Goal: Information Seeking & Learning: Learn about a topic

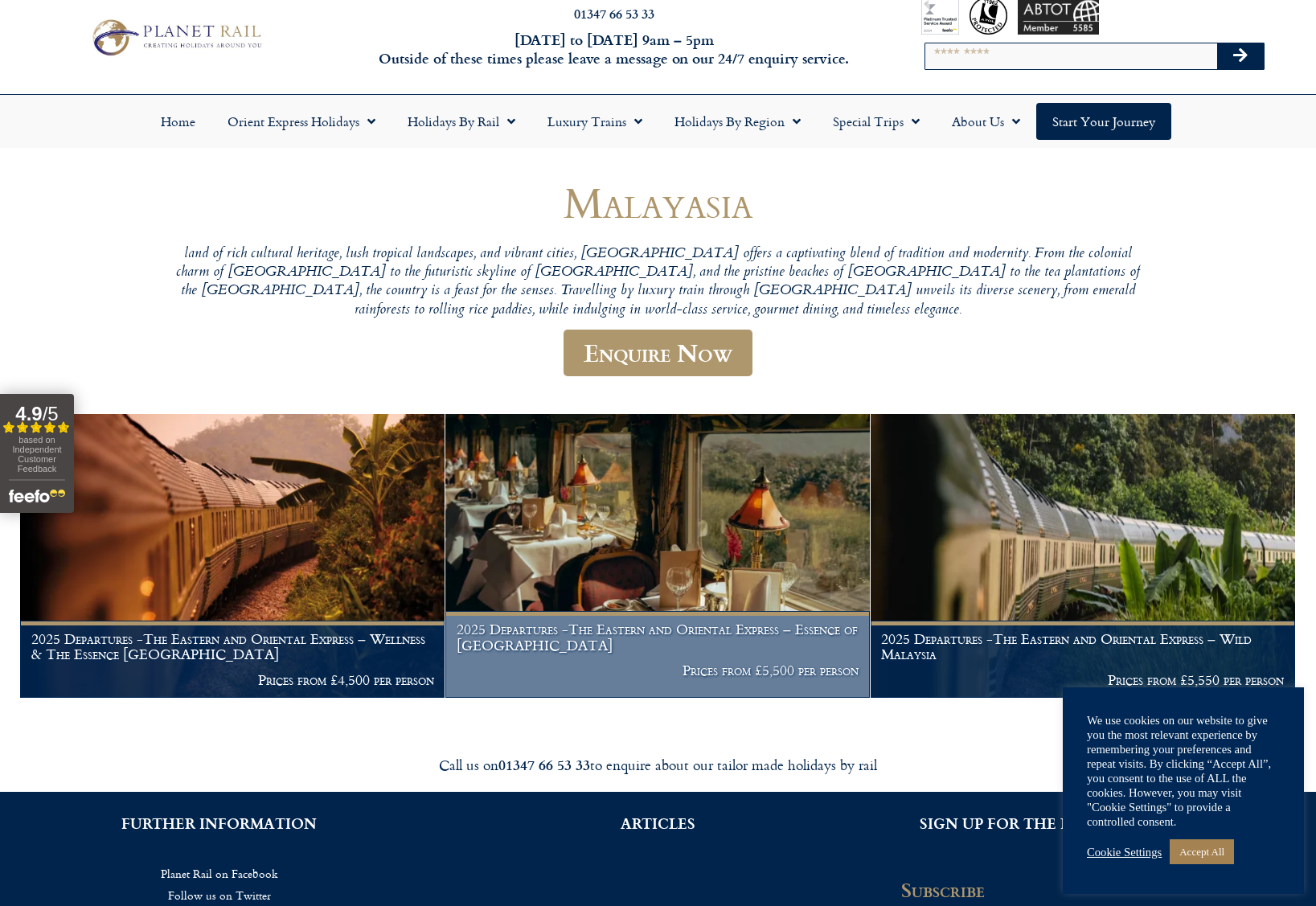
scroll to position [31, 0]
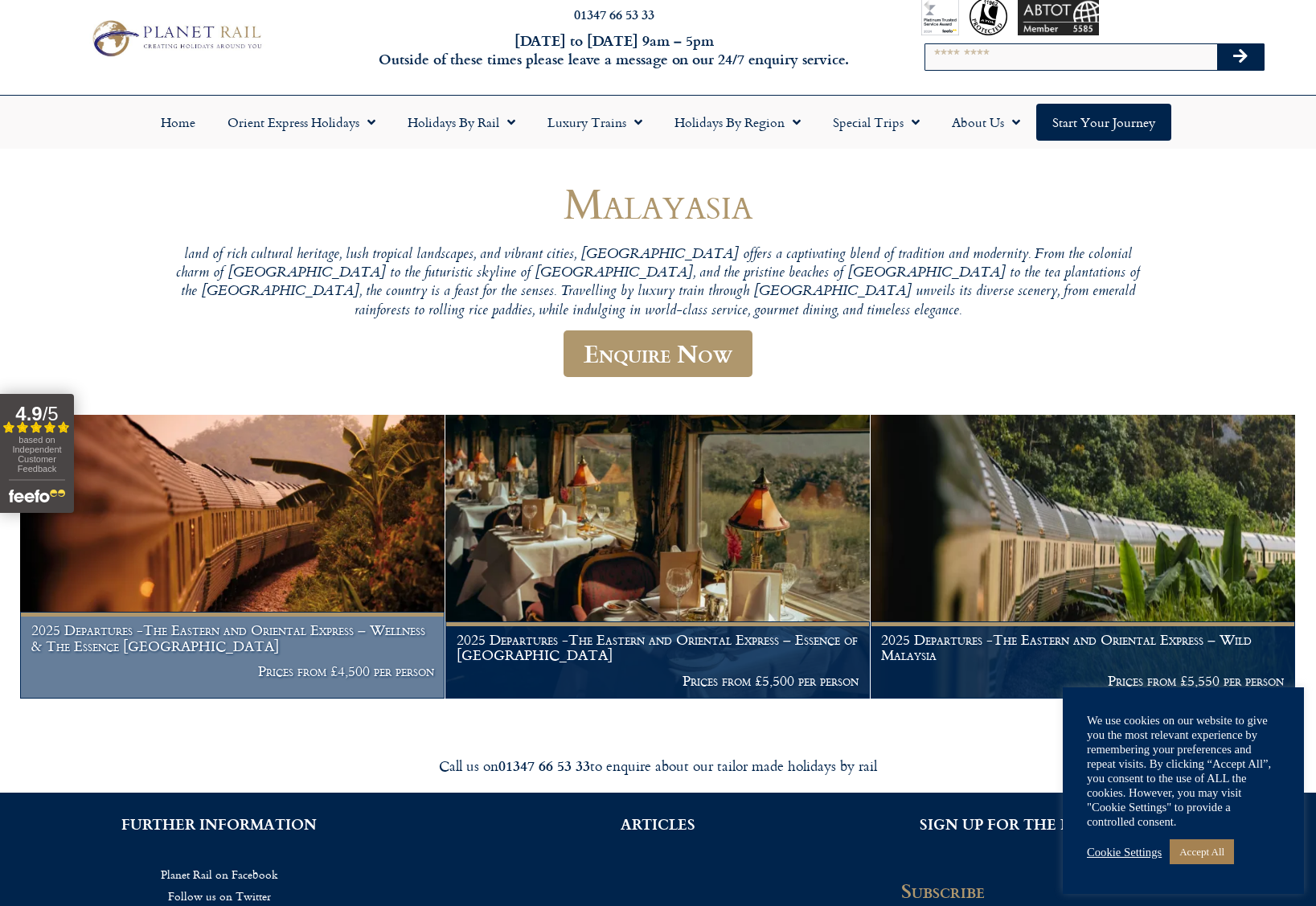
click at [279, 523] on img at bounding box center [232, 557] width 424 height 284
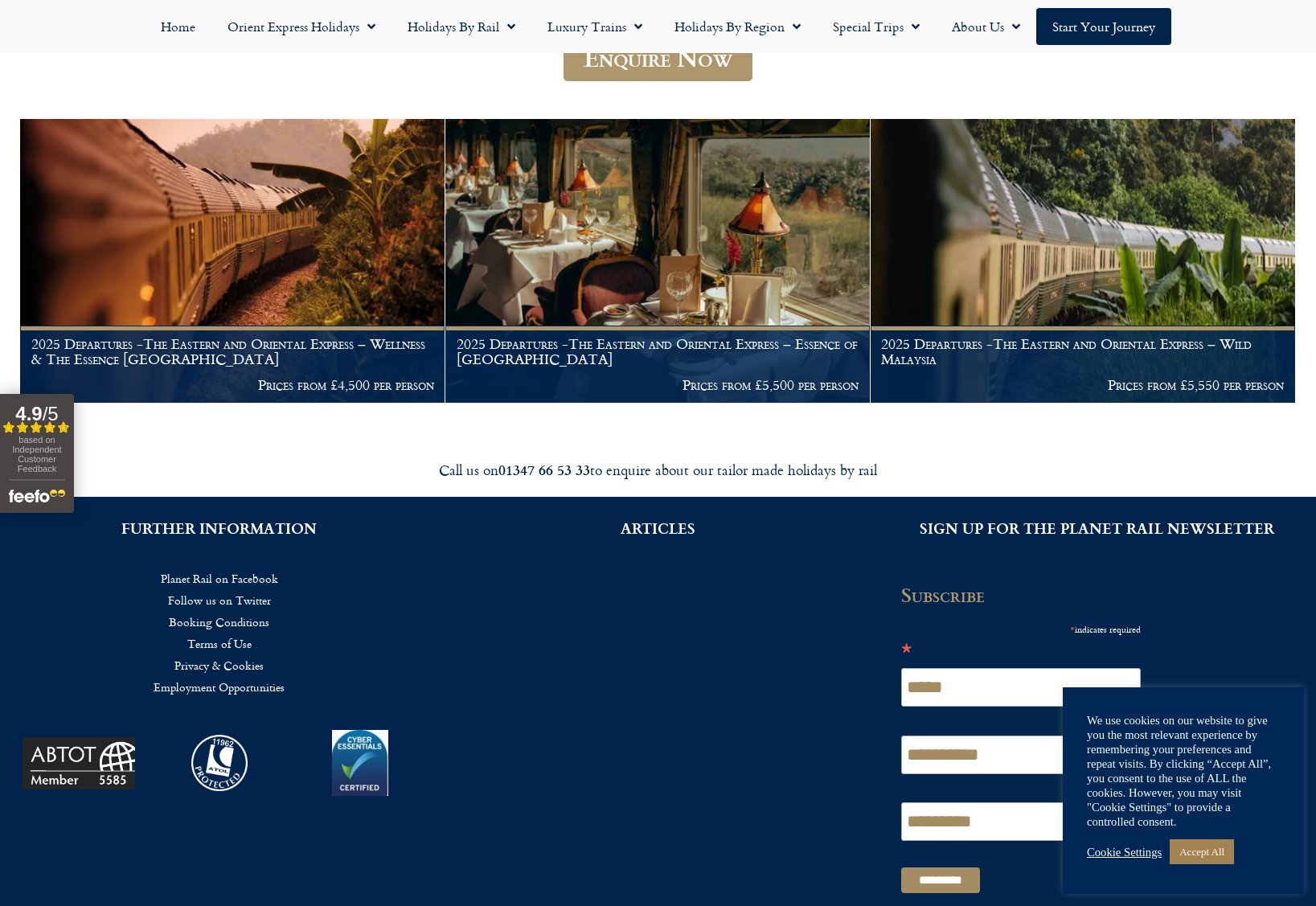
scroll to position [284, 0]
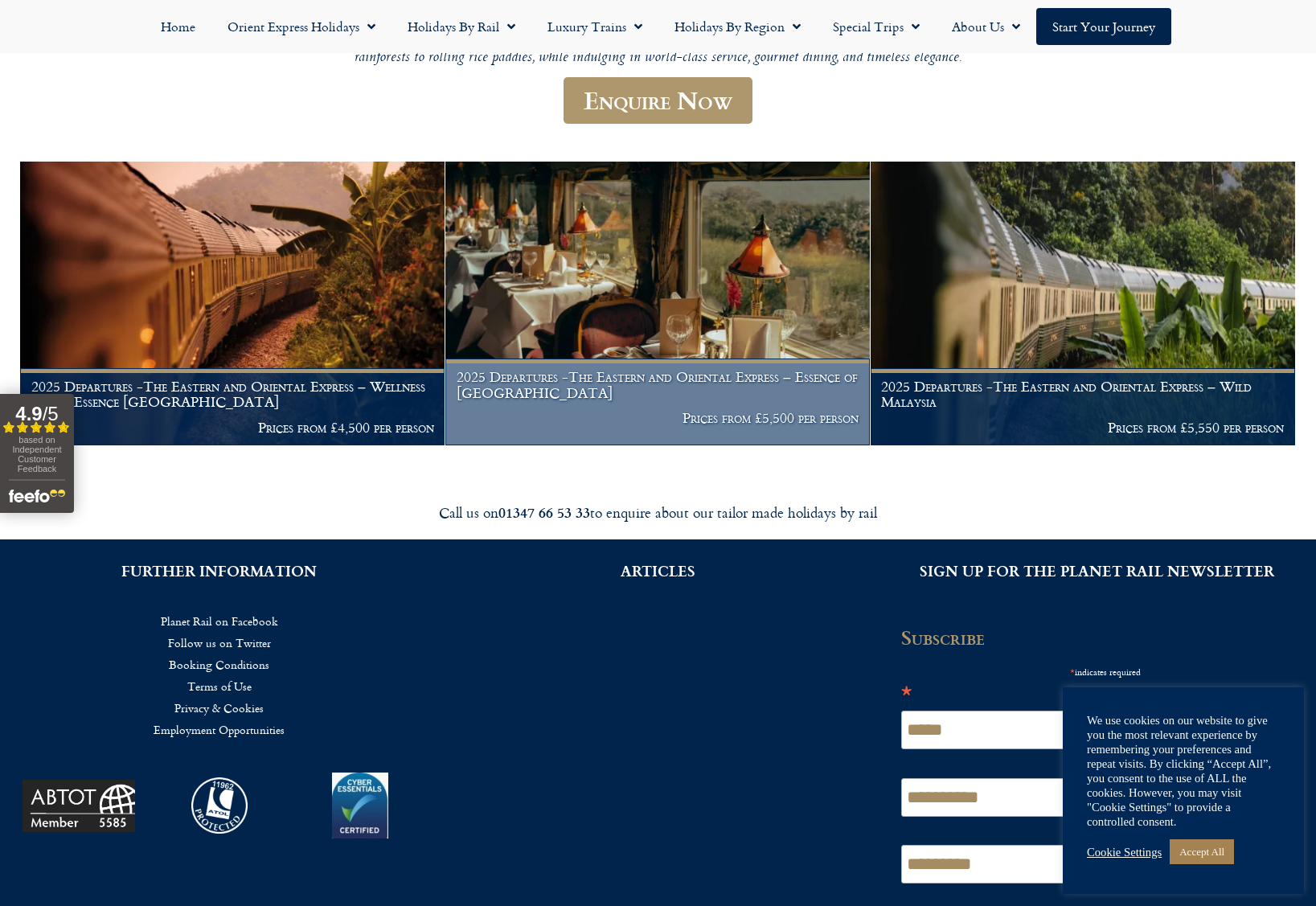
click at [729, 302] on img at bounding box center [658, 303] width 424 height 284
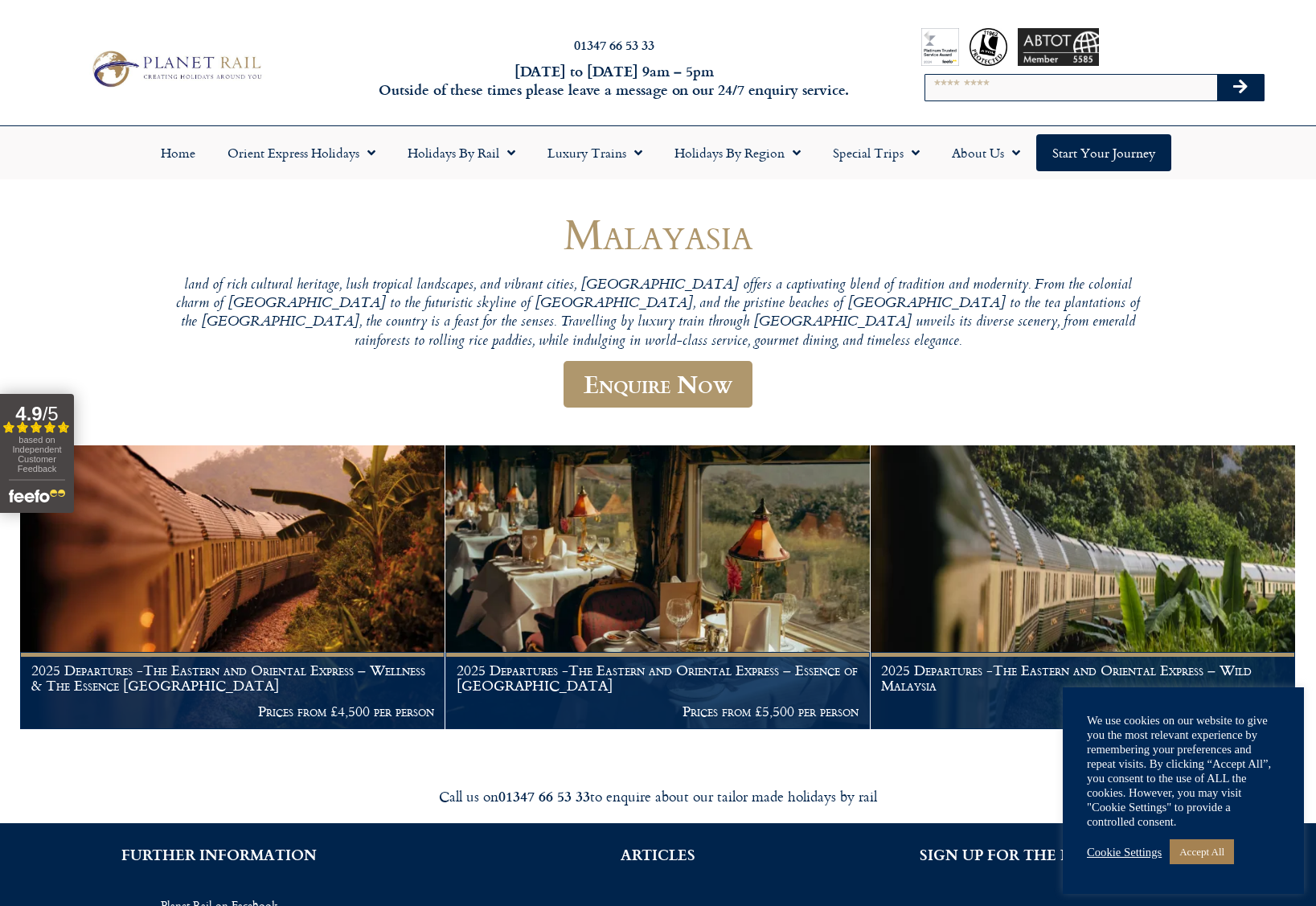
scroll to position [0, 0]
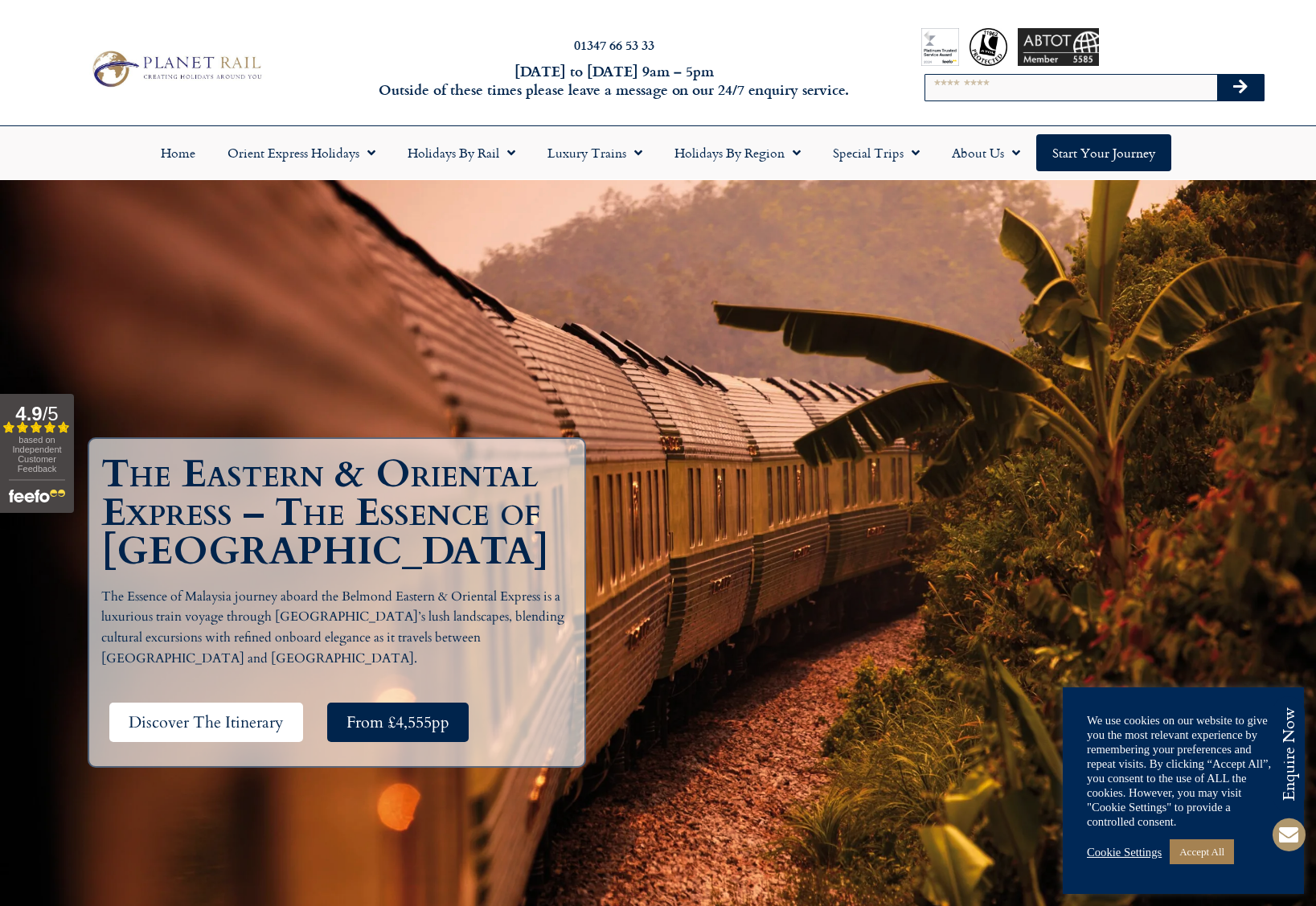
click at [178, 713] on span "Discover The Itinerary" at bounding box center [206, 723] width 155 height 21
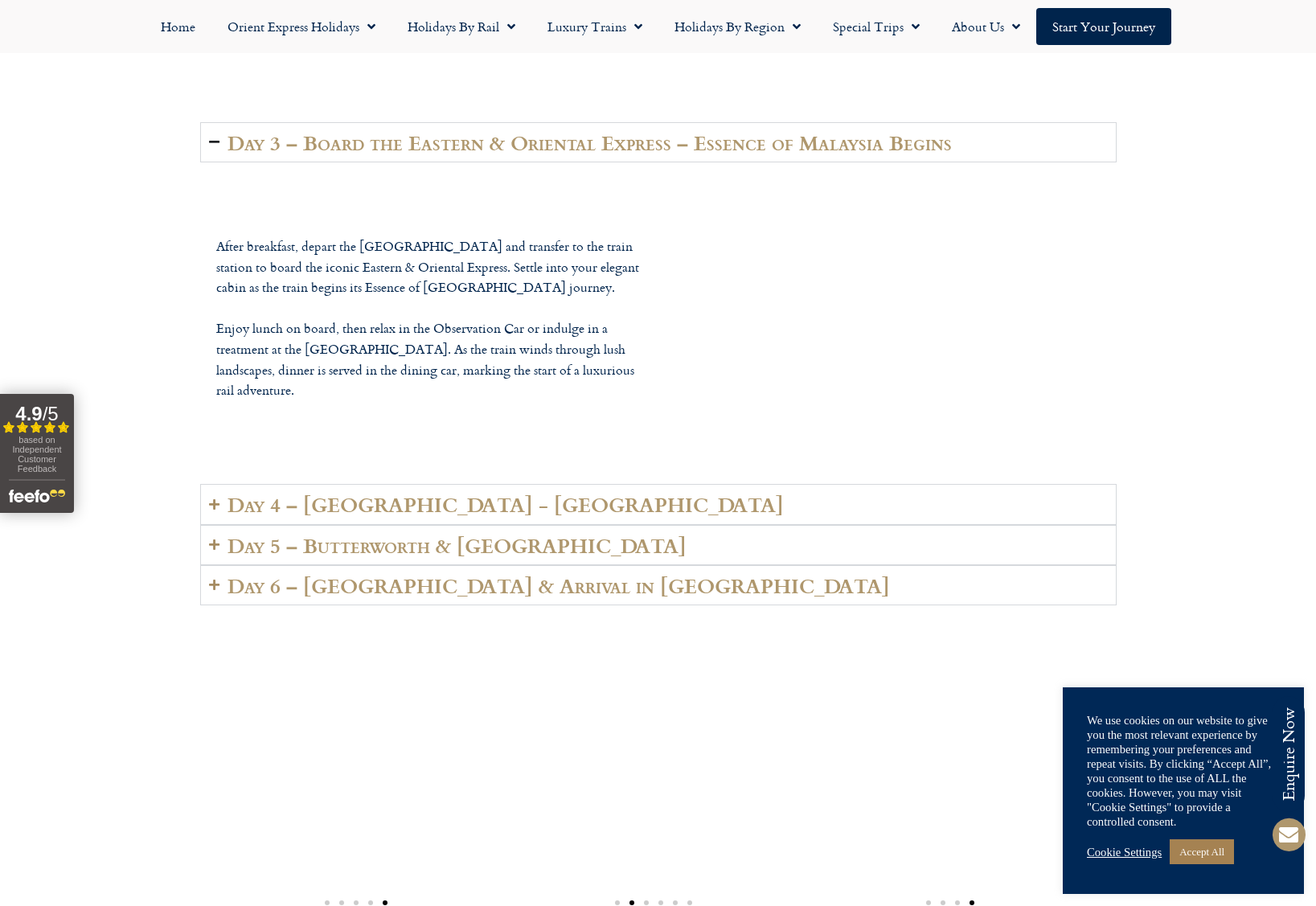
scroll to position [4024, 0]
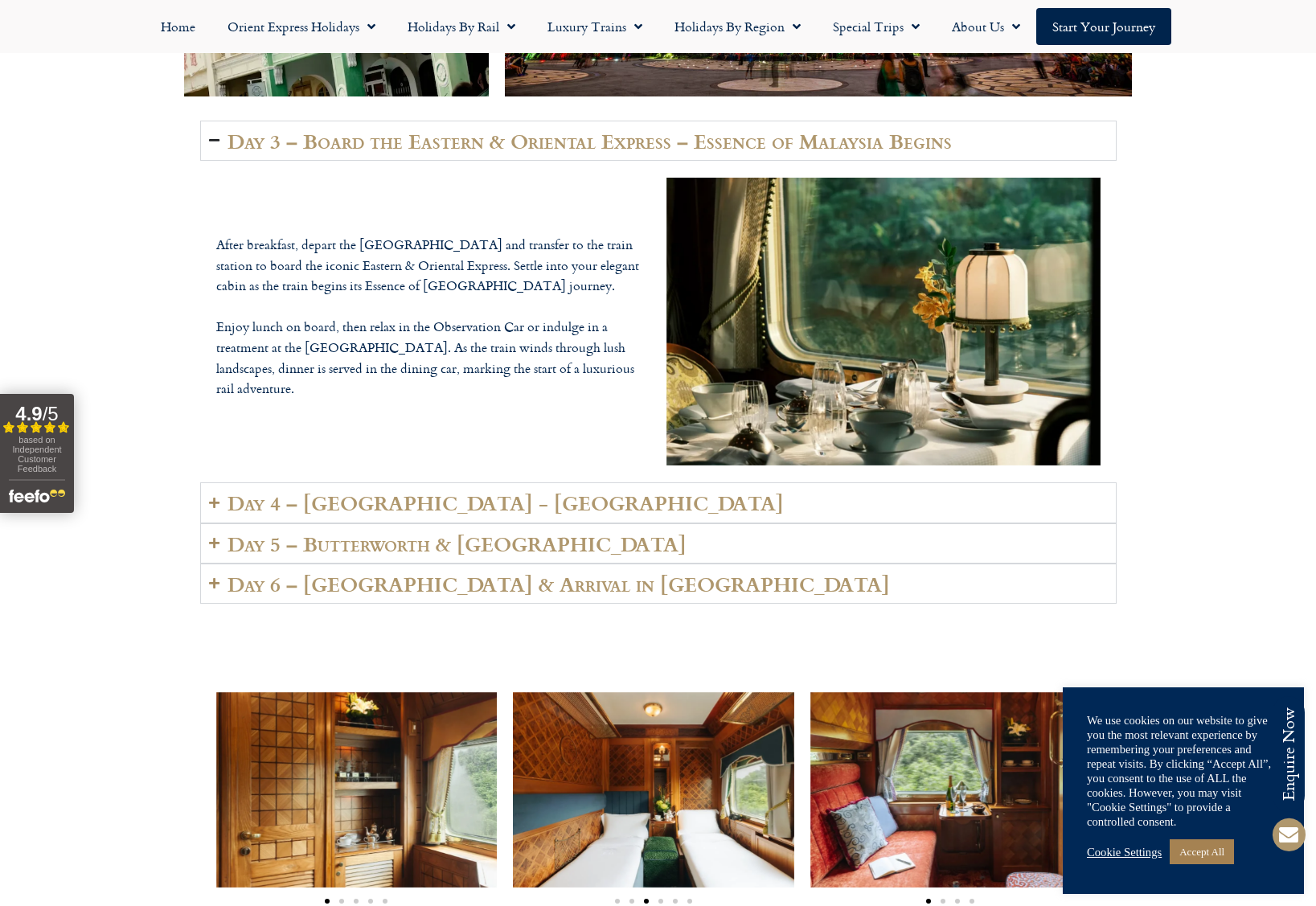
click at [516, 492] on h2 "Day 4 – [GEOGRAPHIC_DATA] - [GEOGRAPHIC_DATA]" at bounding box center [506, 503] width 557 height 22
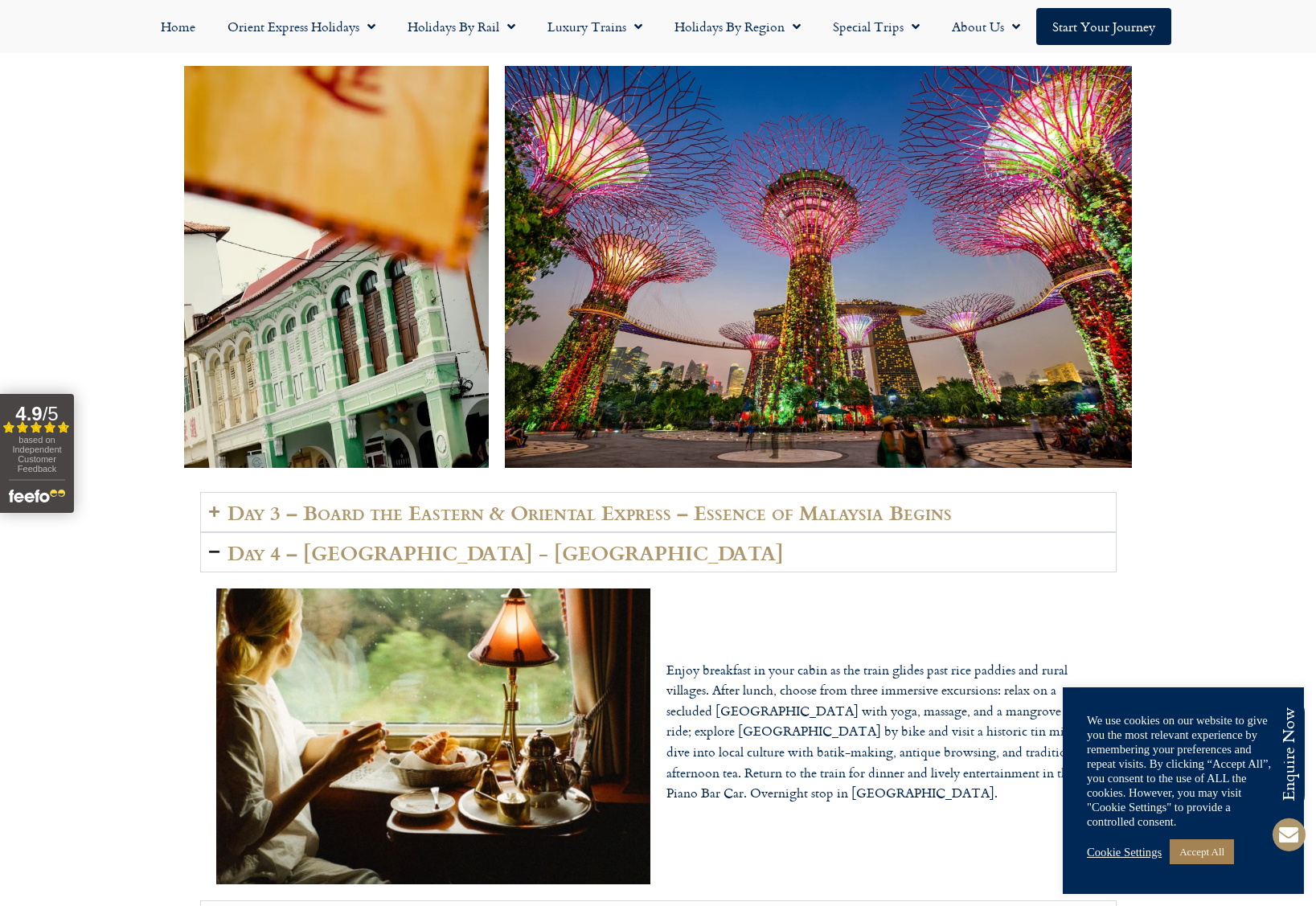
scroll to position [3651, 0]
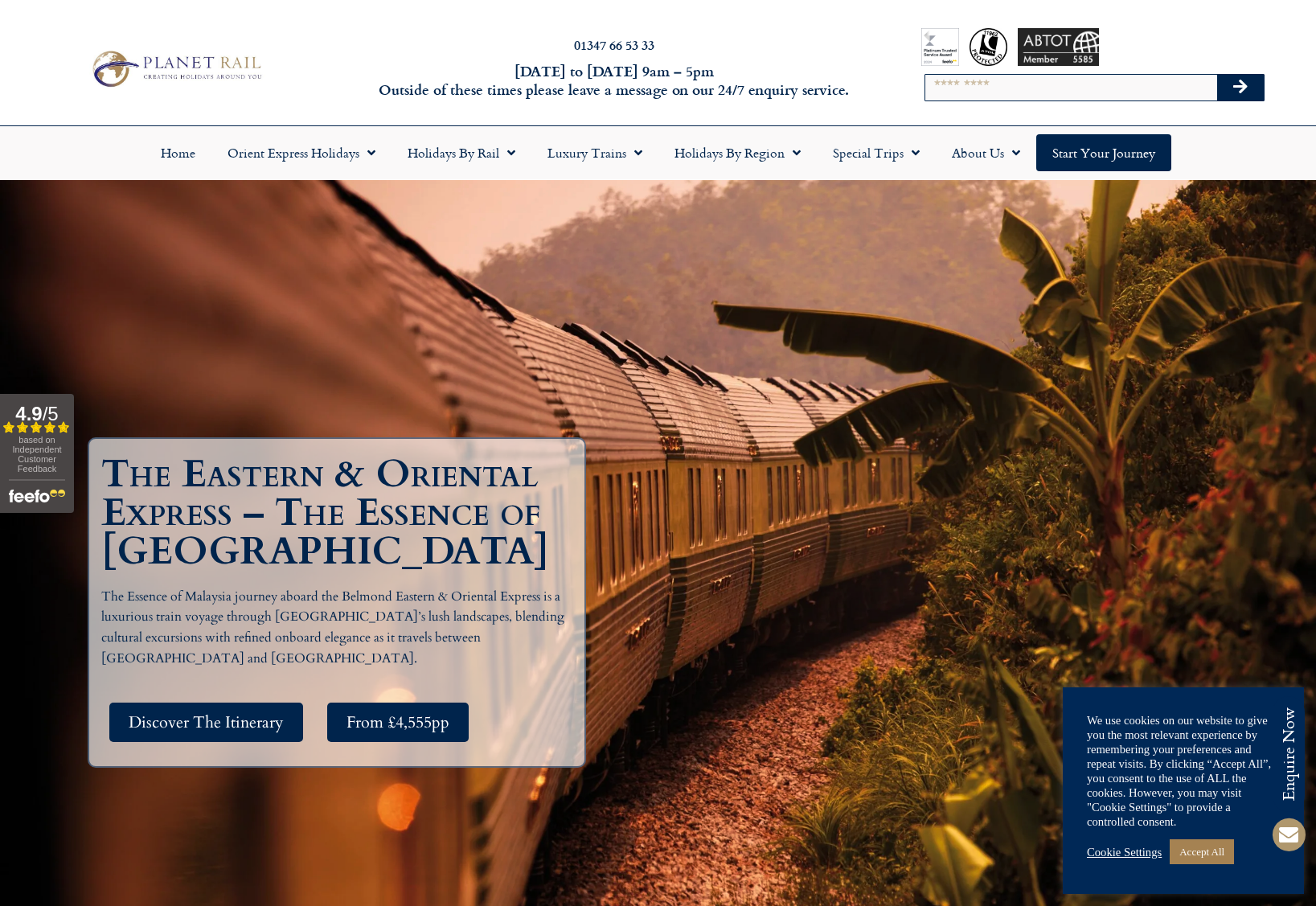
click at [218, 715] on span "Discover The Itinerary" at bounding box center [206, 723] width 155 height 21
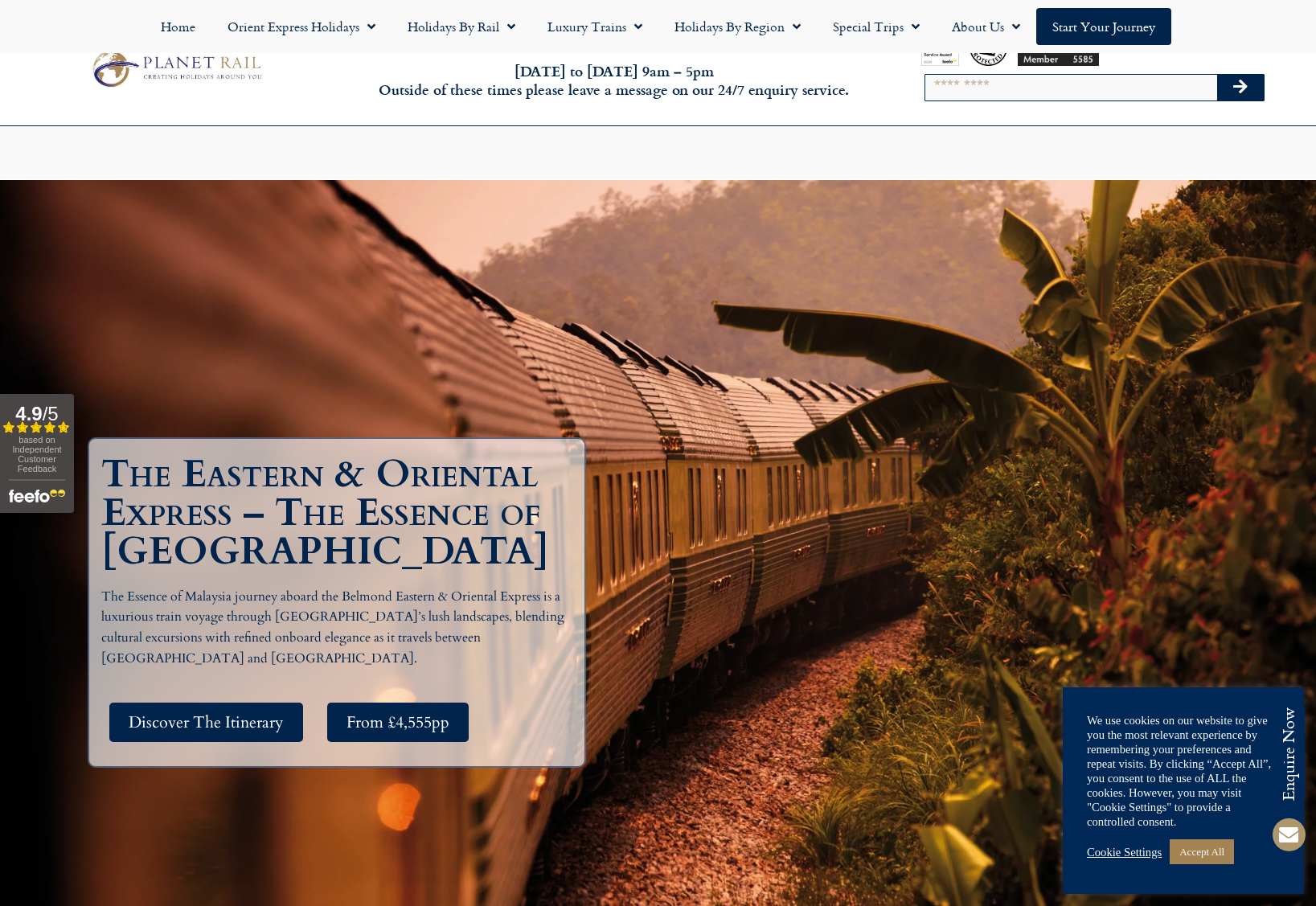
scroll to position [2777, 0]
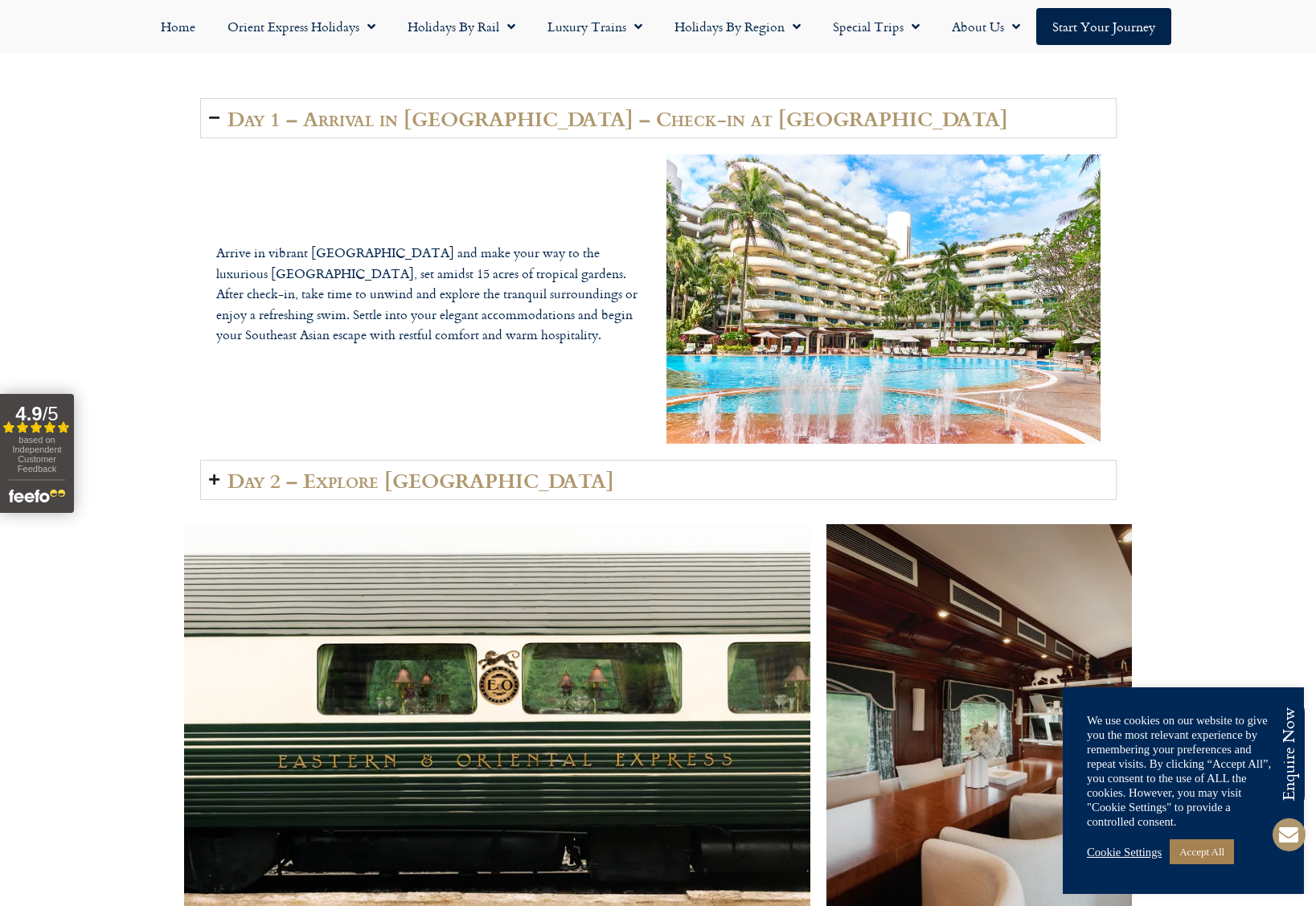
click at [439, 469] on h2 "Day 2 – Explore [GEOGRAPHIC_DATA]" at bounding box center [421, 481] width 387 height 22
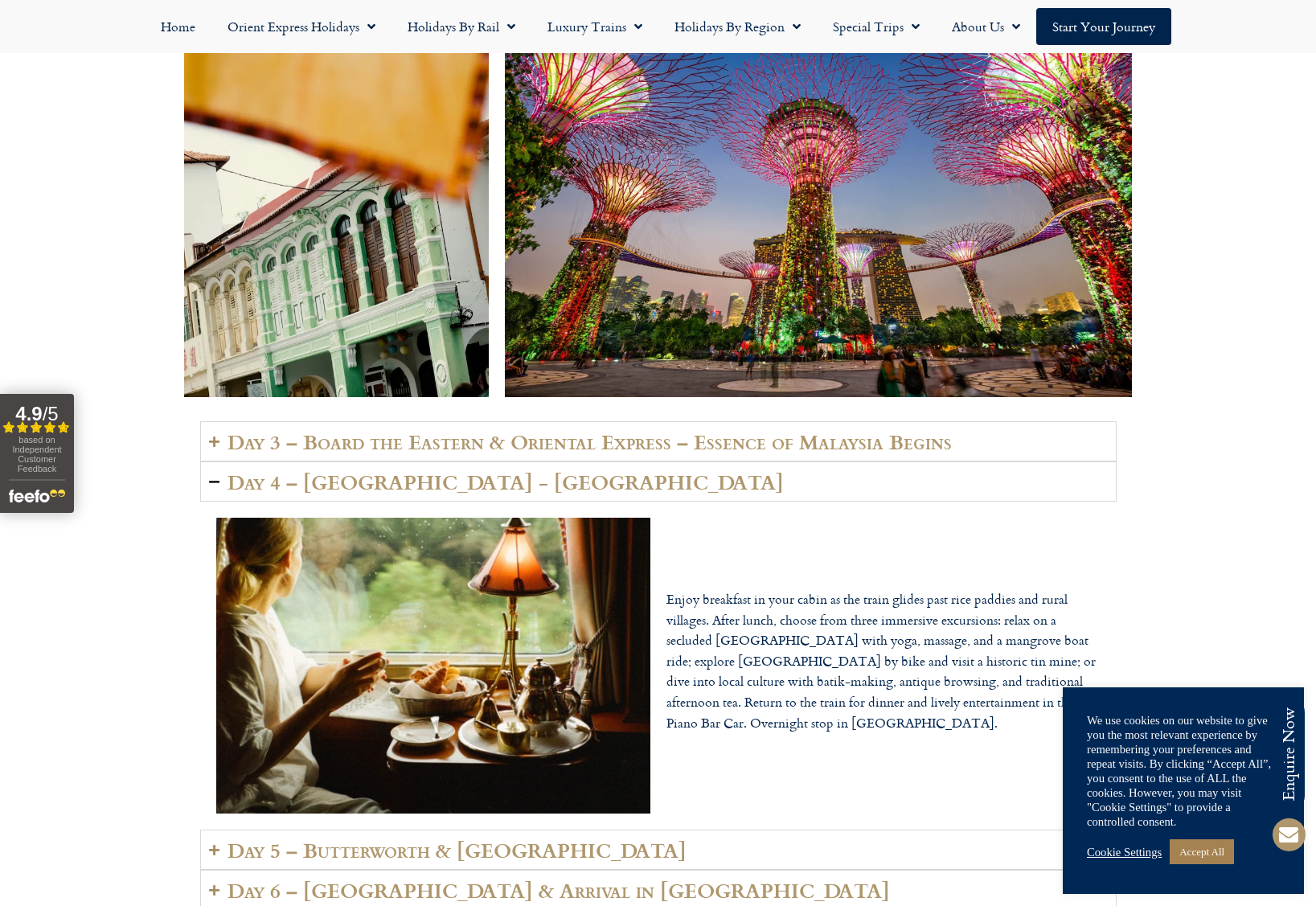
scroll to position [3679, 0]
click at [589, 429] on h2 "Day 3 – Board the Eastern & Oriental Express – Essence of Malaysia Begins" at bounding box center [589, 440] width 725 height 22
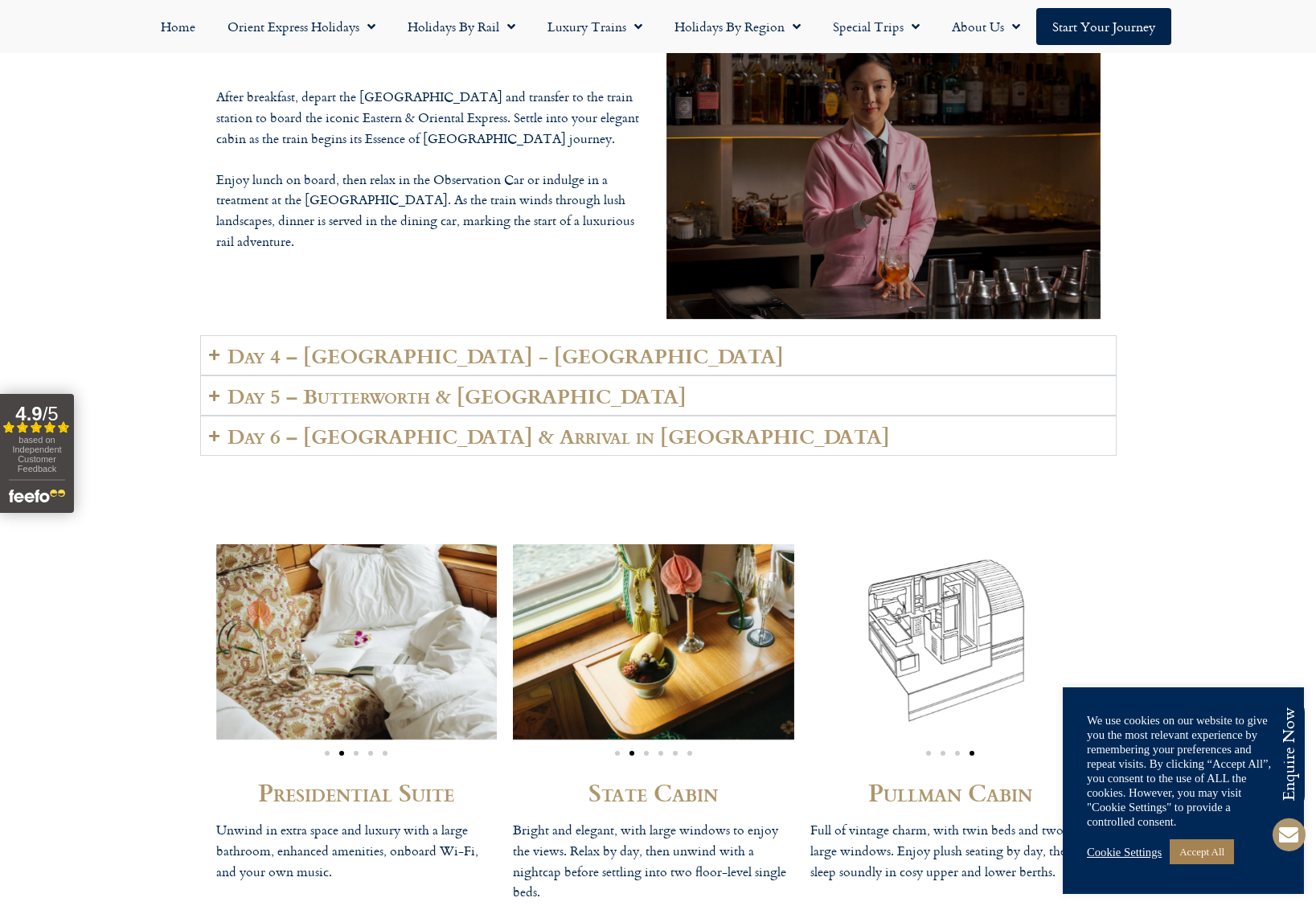
scroll to position [4129, 0]
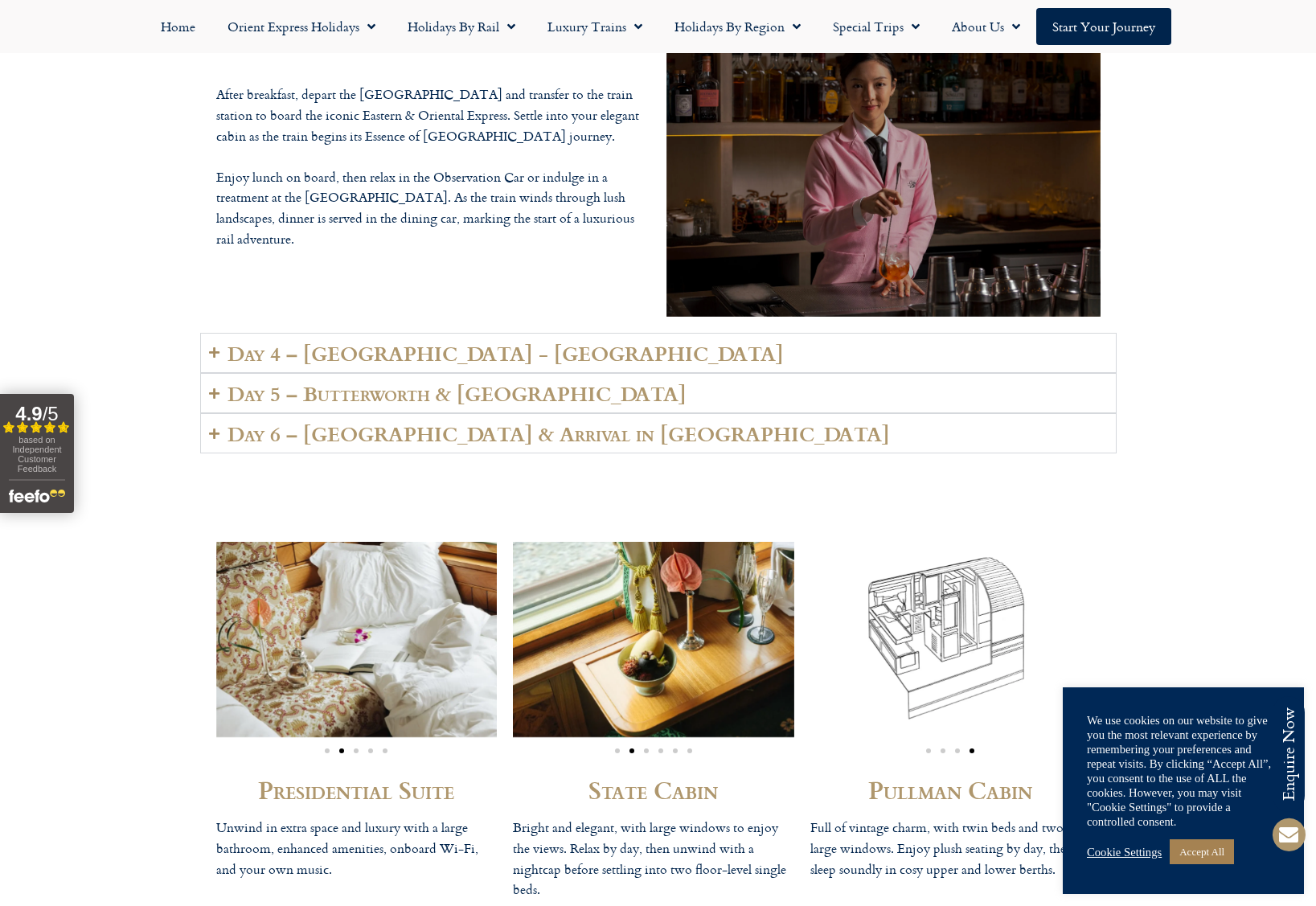
click at [475, 341] on h2 "Day 4 – [GEOGRAPHIC_DATA] - [GEOGRAPHIC_DATA]" at bounding box center [506, 353] width 557 height 22
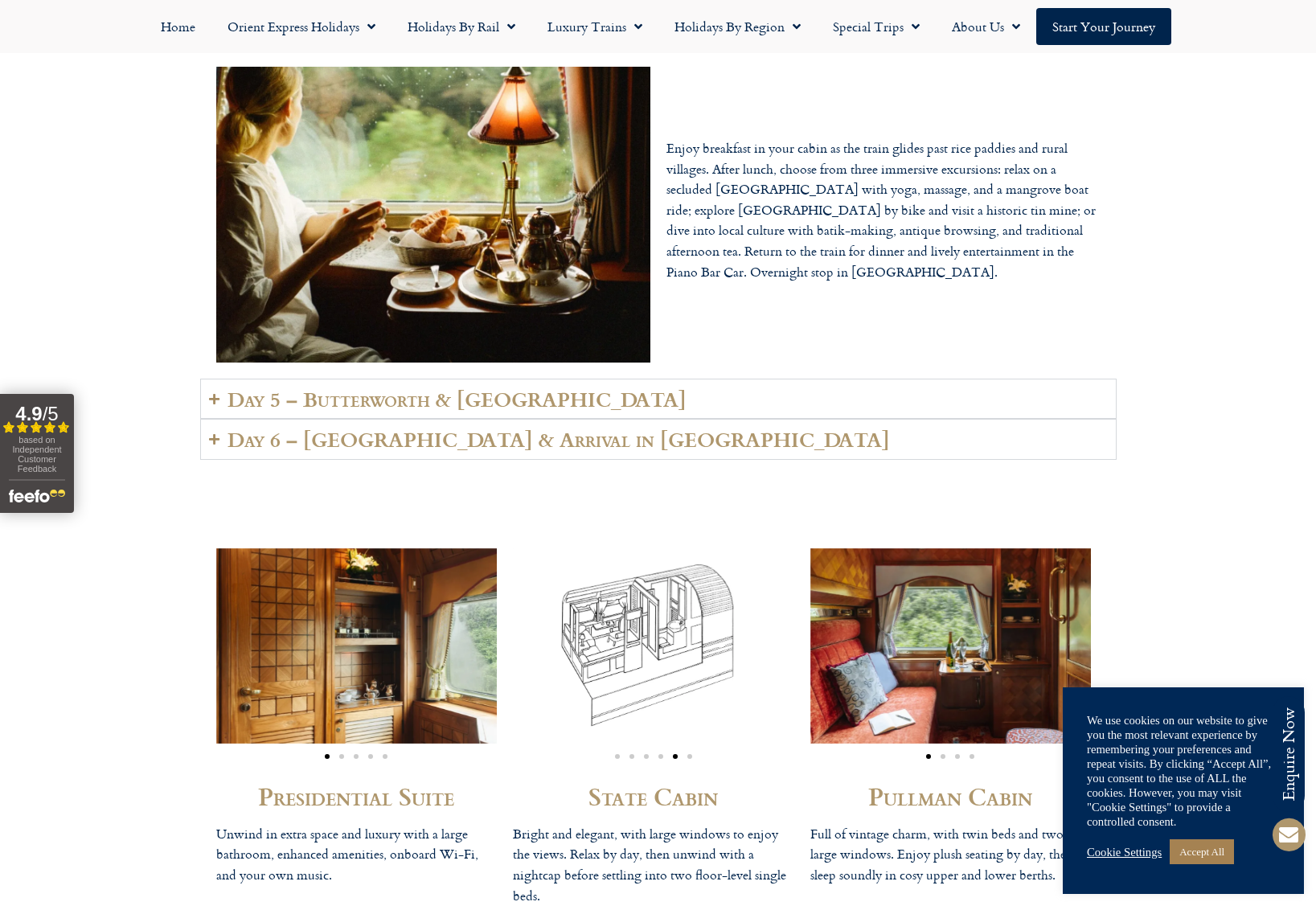
click at [507, 387] on h2 "Day 5 – Butterworth & [GEOGRAPHIC_DATA]" at bounding box center [457, 398] width 459 height 22
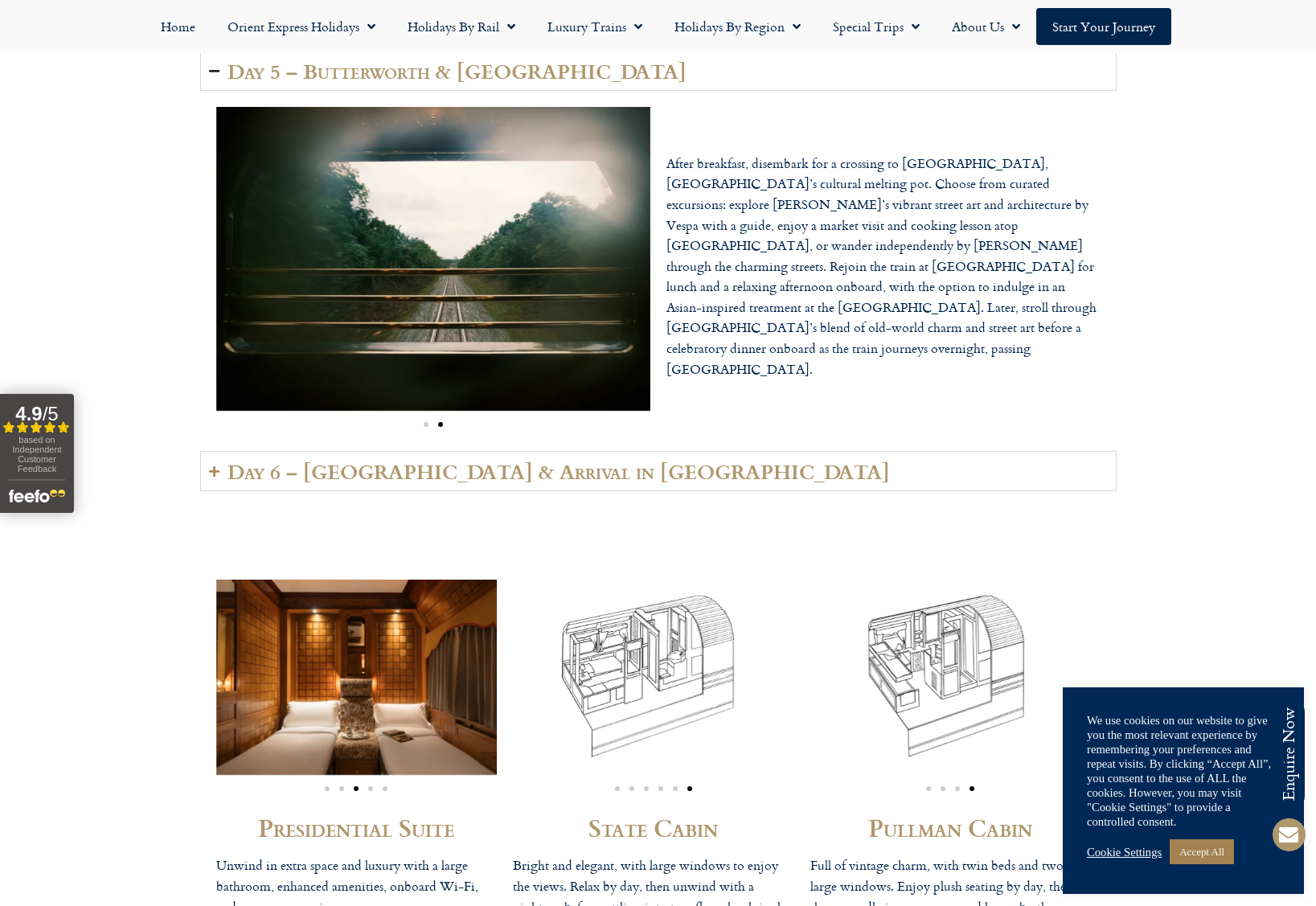
click at [528, 460] on h2 "Day 6 – [GEOGRAPHIC_DATA] & Arrival in [GEOGRAPHIC_DATA]" at bounding box center [559, 471] width 662 height 22
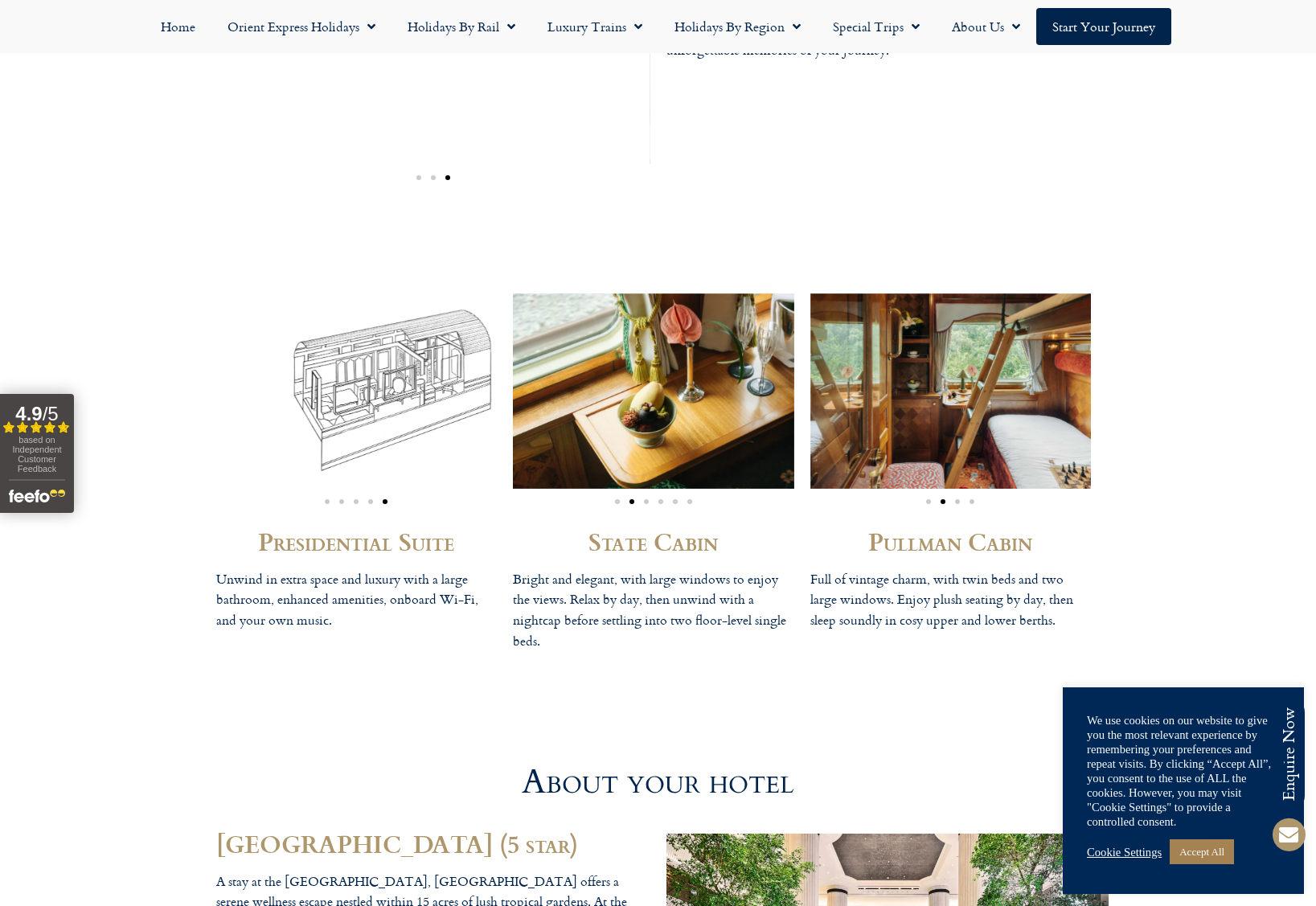
scroll to position [4446, 0]
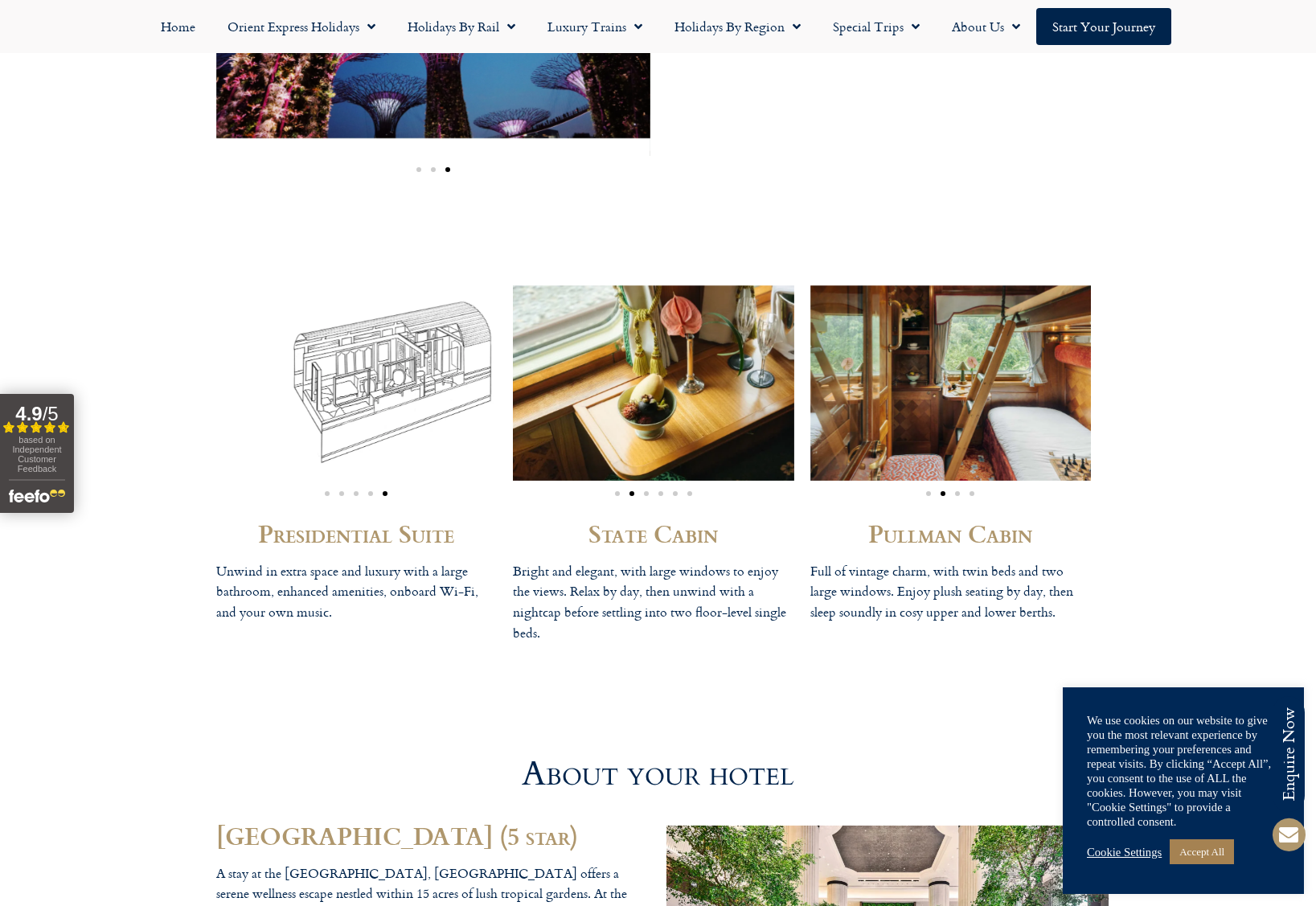
click at [677, 383] on img "2 / 6" at bounding box center [654, 383] width 282 height 195
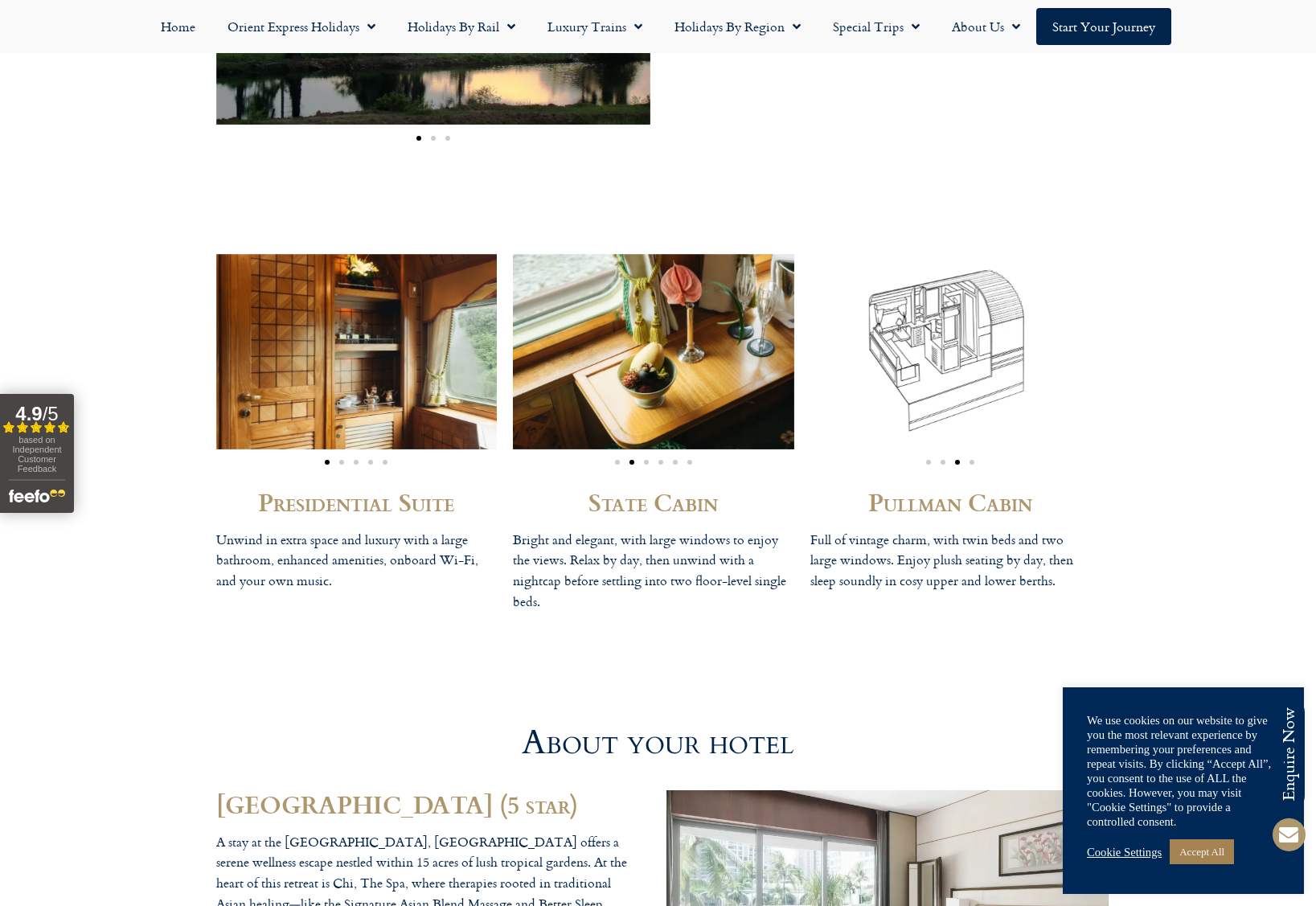
scroll to position [4478, 0]
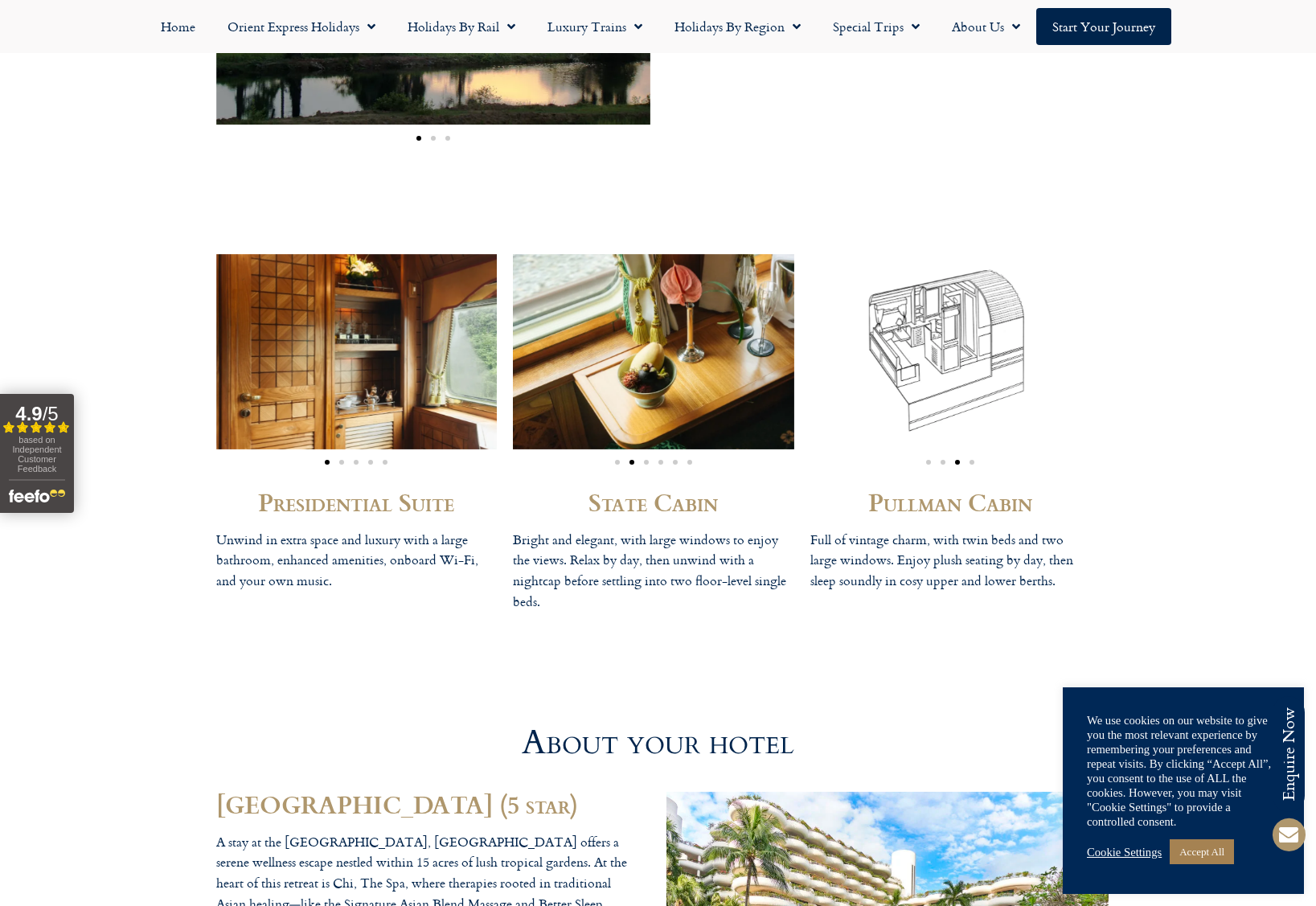
click at [937, 372] on img "3 / 4" at bounding box center [951, 351] width 282 height 195
click at [939, 490] on h2 "Pullman Cabin" at bounding box center [951, 502] width 282 height 24
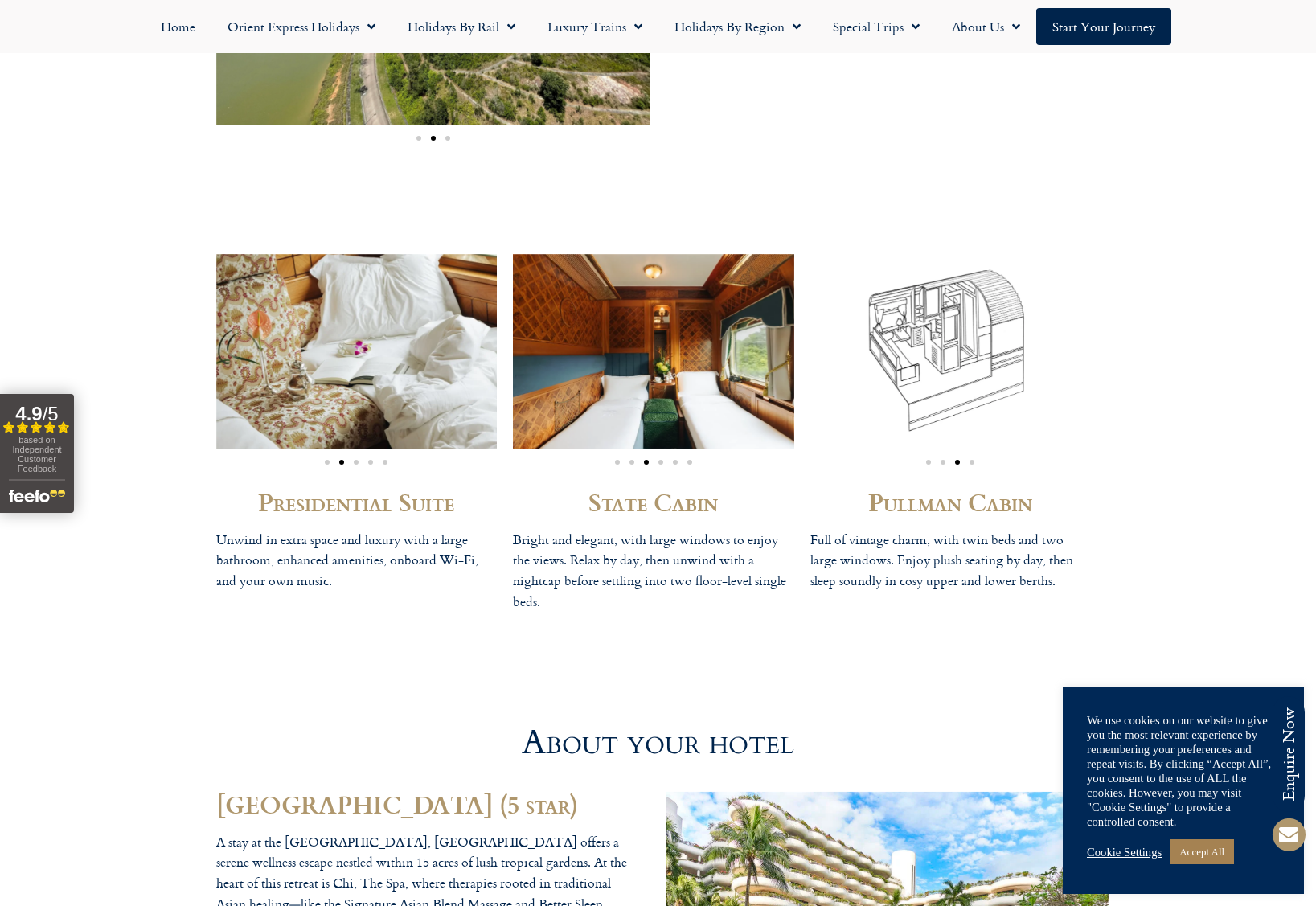
click at [940, 579] on div "Pullman Cabin Full of vintage charm, with twin beds and two large windows. Enjo…" at bounding box center [950, 438] width 298 height 383
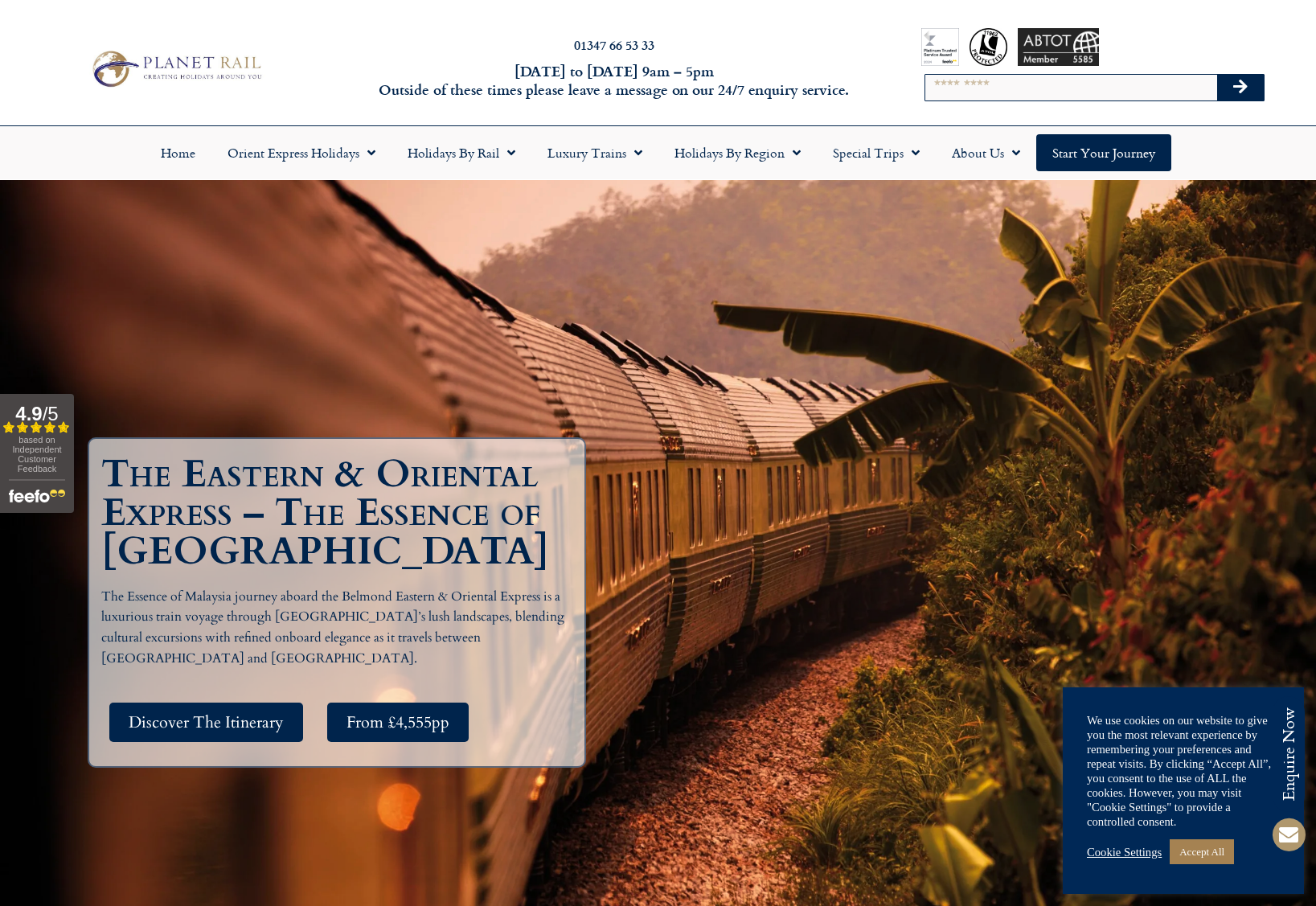
scroll to position [0, 0]
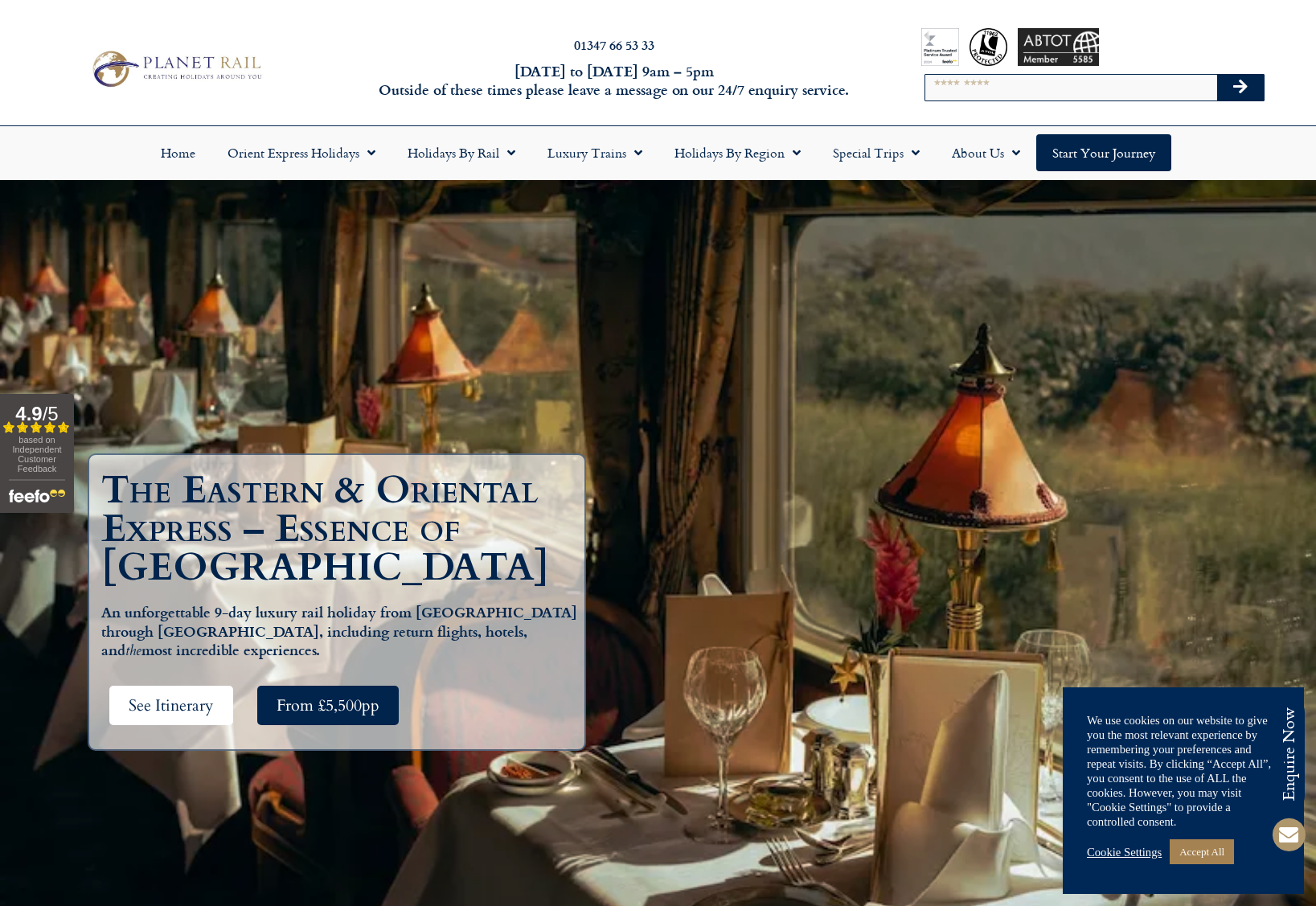
click at [193, 703] on span "See Itinerary" at bounding box center [171, 706] width 85 height 21
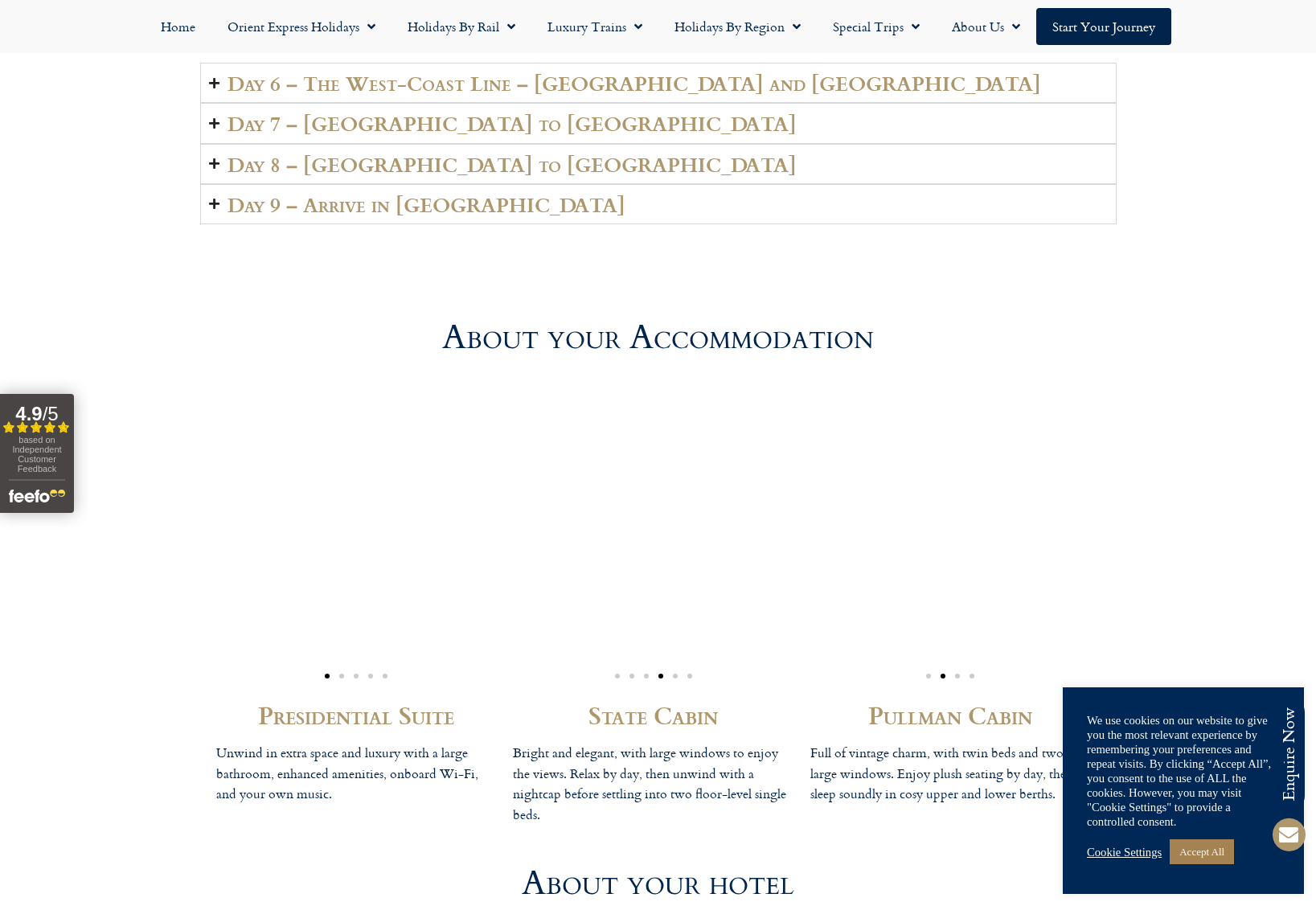
scroll to position [4497, 0]
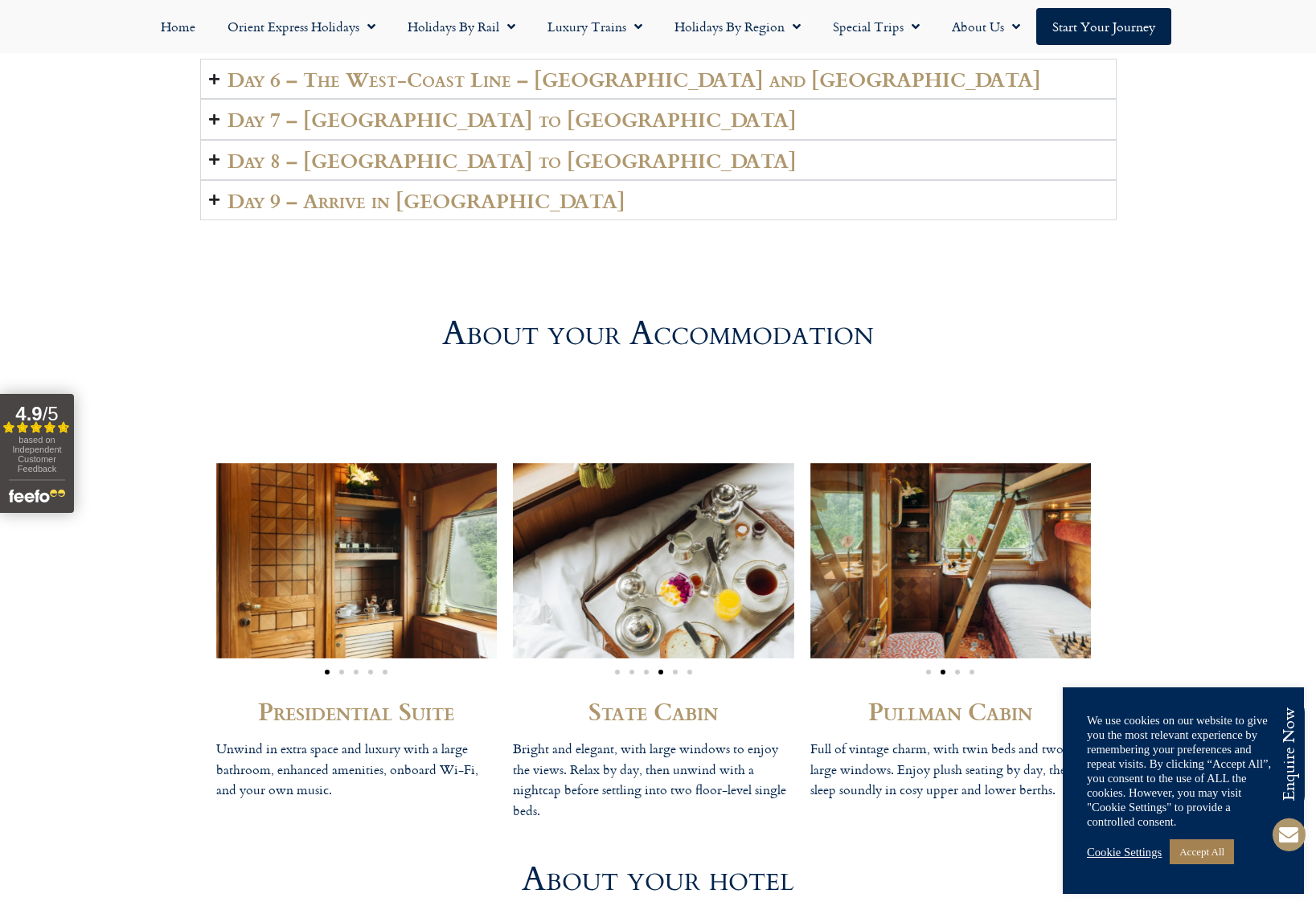
click at [345, 504] on img "1 / 5" at bounding box center [357, 561] width 282 height 195
